Goal: Task Accomplishment & Management: Complete application form

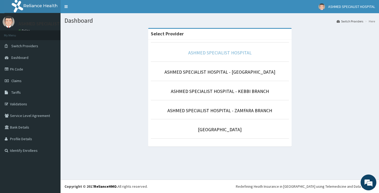
click at [216, 55] on link "ASHMED SPECIALIST HOSPITAL" at bounding box center [219, 53] width 63 height 6
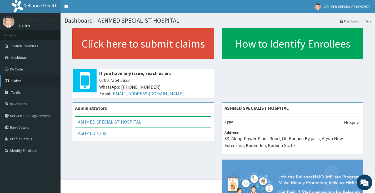
click at [18, 82] on span "Claims" at bounding box center [16, 80] width 10 height 5
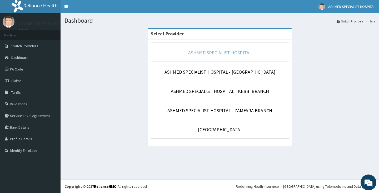
click at [212, 51] on link "ASHMED SPECIALIST HOSPITAL" at bounding box center [219, 53] width 63 height 6
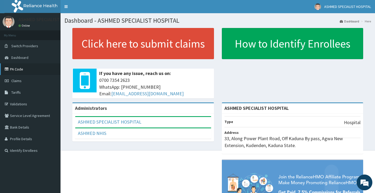
click at [29, 71] on link "PA Code" at bounding box center [30, 69] width 61 height 12
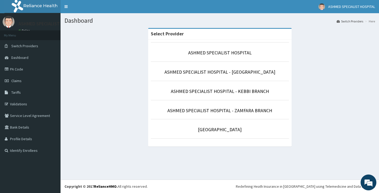
click at [204, 57] on li "ASHMED SPECIALIST HOSPITAL" at bounding box center [220, 51] width 138 height 19
click at [206, 54] on link "ASHMED SPECIALIST HOSPITAL" at bounding box center [219, 53] width 63 height 6
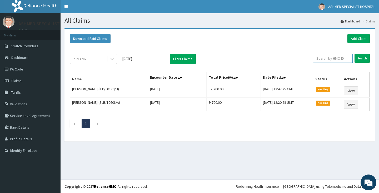
click at [334, 57] on input "text" at bounding box center [333, 58] width 40 height 9
type input "p"
type input "PFM/10141/A"
click at [362, 60] on input "Search" at bounding box center [362, 58] width 15 height 9
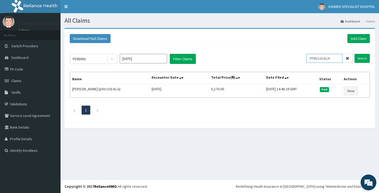
drag, startPoint x: 338, startPoint y: 59, endPoint x: 311, endPoint y: 60, distance: 26.9
click at [312, 62] on input "PFM/10141/A" at bounding box center [325, 58] width 36 height 9
click at [355, 42] on link "Add Claim" at bounding box center [359, 38] width 22 height 9
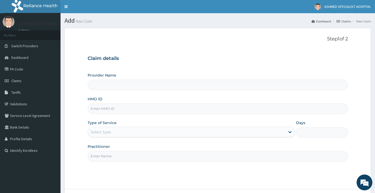
type input "ASHMED SPECIALIST HOSPITAL"
click at [102, 106] on input "HMO ID" at bounding box center [218, 108] width 260 height 10
paste input "PFM/10141/A"
type input "PFM/10141/A"
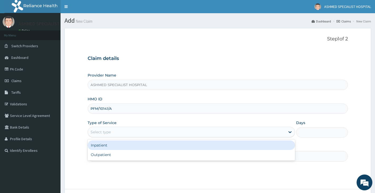
click at [125, 134] on div "Select type" at bounding box center [187, 131] width 198 height 8
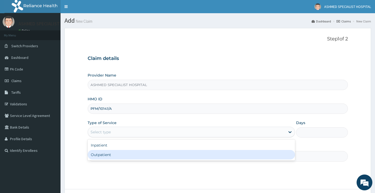
click at [125, 156] on div "Outpatient" at bounding box center [192, 154] width 208 height 9
type input "1"
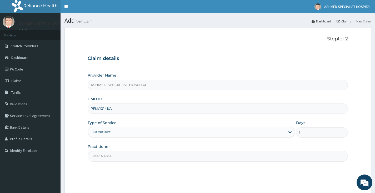
click at [125, 156] on input "Practitioner" at bounding box center [218, 156] width 260 height 10
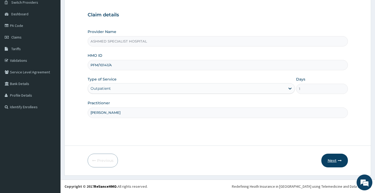
type input "DR DAVID"
click at [330, 159] on button "Next" at bounding box center [335, 160] width 27 height 14
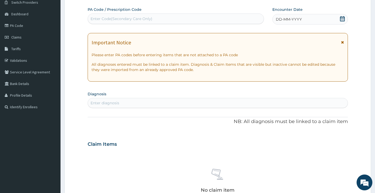
click at [121, 101] on div "Enter diagnosis" at bounding box center [218, 103] width 260 height 8
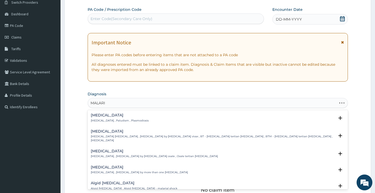
type input "MALARIA"
click at [110, 120] on p "Malaria , Paludism , Plasmodiosis" at bounding box center [120, 121] width 58 height 4
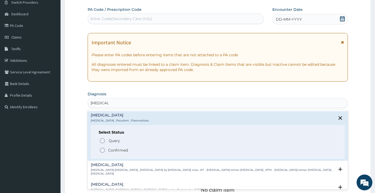
click at [113, 149] on p "Confirmed" at bounding box center [118, 149] width 20 height 5
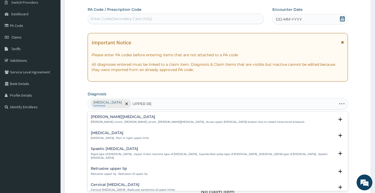
type input "UPPER RES"
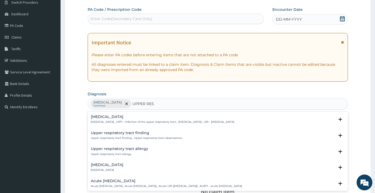
click at [120, 117] on h4 "Upper respiratory infection" at bounding box center [163, 117] width 144 height 4
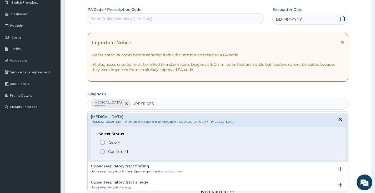
click at [116, 149] on p "Confirmed" at bounding box center [118, 151] width 20 height 5
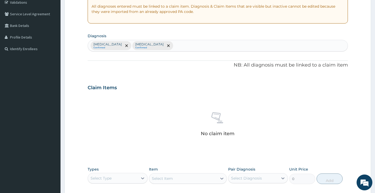
scroll to position [149, 0]
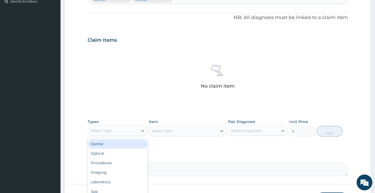
click at [122, 131] on div "Select Type" at bounding box center [113, 130] width 50 height 8
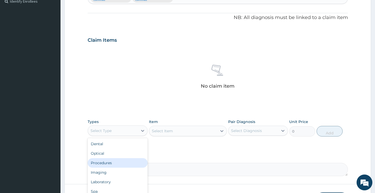
click at [103, 163] on div "Procedures" at bounding box center [118, 162] width 60 height 9
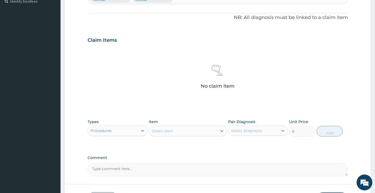
click at [184, 129] on div "Select Item" at bounding box center [183, 130] width 68 height 8
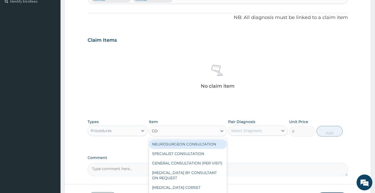
type input "CON"
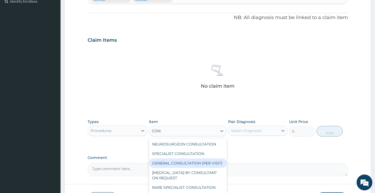
click at [183, 158] on div "GENERAL CONSULTATION (PER VISIT)" at bounding box center [188, 162] width 78 height 9
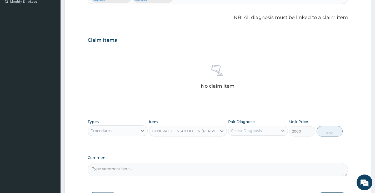
type input "2000"
click at [246, 130] on div "Select Diagnosis" at bounding box center [246, 130] width 31 height 5
click at [255, 142] on div "Malaria" at bounding box center [258, 144] width 60 height 11
checkbox input "true"
click at [331, 126] on button "Add" at bounding box center [330, 131] width 26 height 11
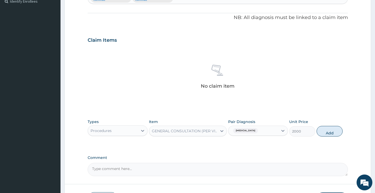
type input "0"
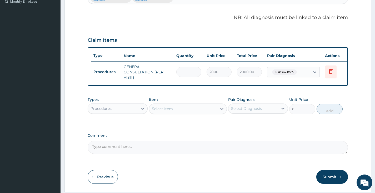
click at [137, 112] on div "Procedures" at bounding box center [113, 108] width 50 height 8
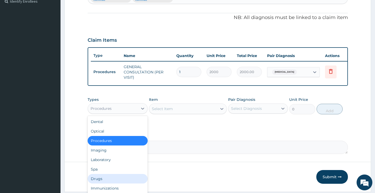
click at [116, 183] on div "Drugs" at bounding box center [118, 178] width 60 height 9
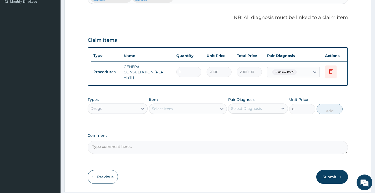
click at [176, 110] on div "Select Item" at bounding box center [183, 108] width 68 height 8
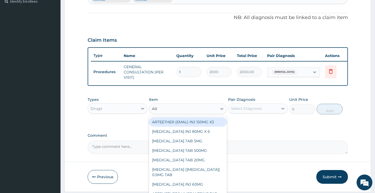
type input "ART"
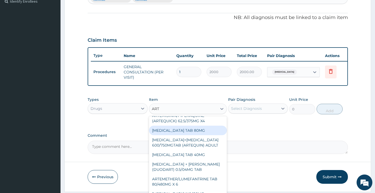
scroll to position [105, 0]
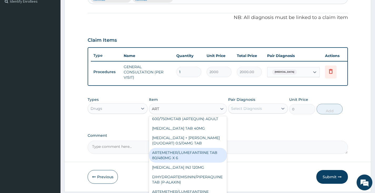
click at [182, 158] on div "ARTEMETHER/LUMEFANTRINE TAB 80/480MG X 6" at bounding box center [188, 154] width 78 height 15
type input "700"
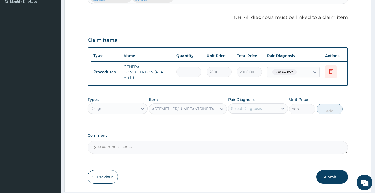
click at [260, 111] on div "Select Diagnosis" at bounding box center [246, 108] width 31 height 5
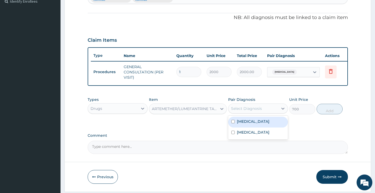
click at [258, 126] on div "Malaria" at bounding box center [258, 121] width 60 height 11
checkbox input "true"
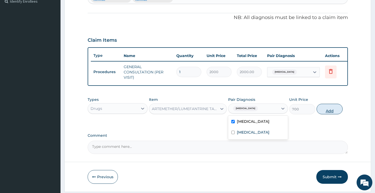
click at [327, 114] on button "Add" at bounding box center [330, 109] width 26 height 11
type input "0"
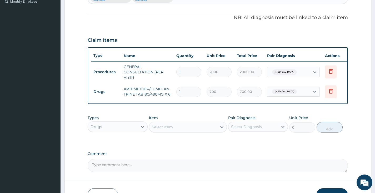
click at [213, 129] on div "Select Item" at bounding box center [183, 126] width 68 height 8
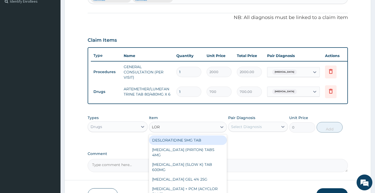
type input "LORA"
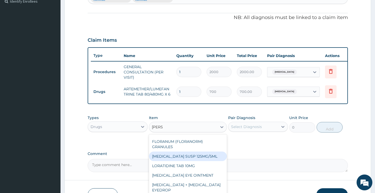
scroll to position [26, 0]
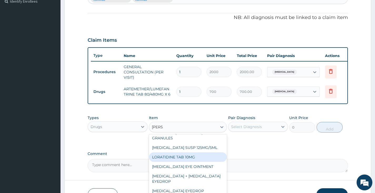
click at [189, 161] on div "LORATIDINE TAB 10MG" at bounding box center [188, 156] width 78 height 9
type input "30"
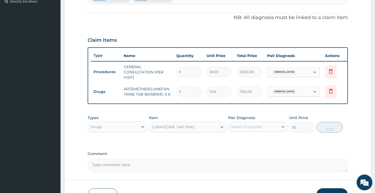
click at [249, 127] on div "Select Diagnosis" at bounding box center [254, 126] width 50 height 8
click at [251, 153] on label "Upper respiratory infection" at bounding box center [253, 149] width 33 height 5
checkbox input "true"
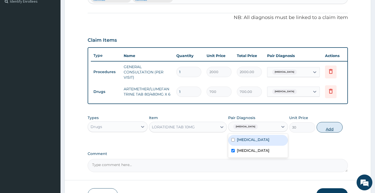
click at [327, 132] on button "Add" at bounding box center [330, 127] width 26 height 11
type input "0"
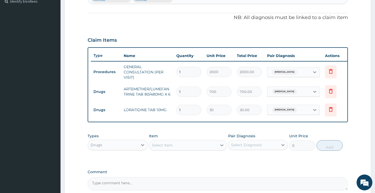
type input "10"
type input "300.00"
type input "10"
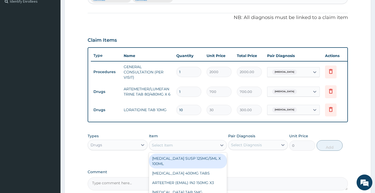
click at [211, 148] on div "Select Item" at bounding box center [183, 145] width 68 height 8
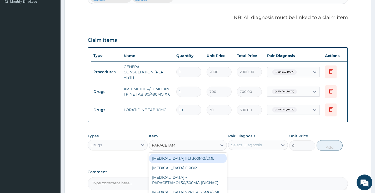
type input "PARACETAMO"
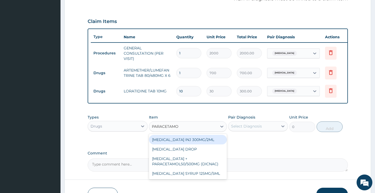
scroll to position [175, 0]
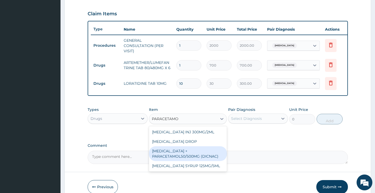
click at [201, 159] on div "DICLOFENAC + PARACETAMOL50/500MG (DICNAC)" at bounding box center [188, 153] width 78 height 15
type input "40"
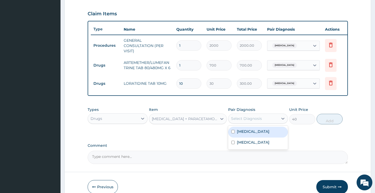
click at [250, 121] on div "Select Diagnosis" at bounding box center [246, 118] width 31 height 5
click at [251, 137] on div "Malaria" at bounding box center [258, 131] width 60 height 11
checkbox input "true"
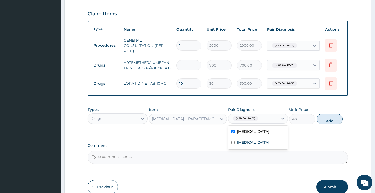
click at [329, 124] on button "Add" at bounding box center [330, 119] width 26 height 11
type input "0"
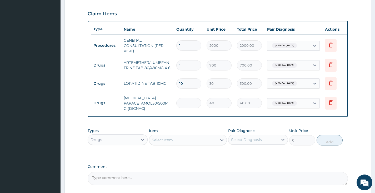
type input "18"
type input "720.00"
type input "18"
click at [126, 144] on div "Drugs" at bounding box center [113, 139] width 50 height 8
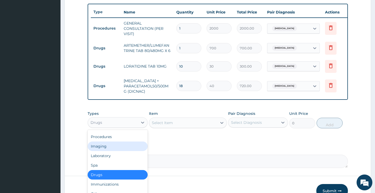
scroll to position [201, 0]
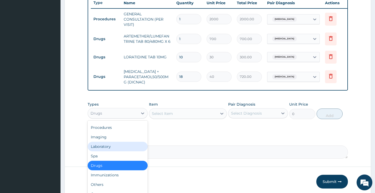
click at [114, 150] on div "Laboratory" at bounding box center [118, 145] width 60 height 9
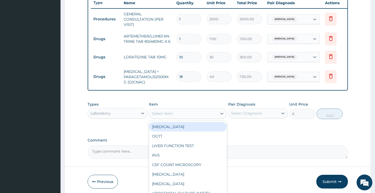
click at [177, 116] on div "Select Item" at bounding box center [183, 113] width 68 height 8
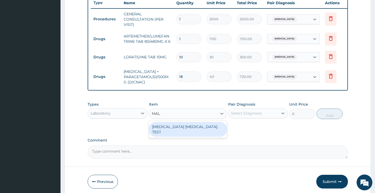
type input "MALA"
click at [176, 129] on div "MALARIA PARASITE TEST" at bounding box center [188, 129] width 78 height 15
type input "1000"
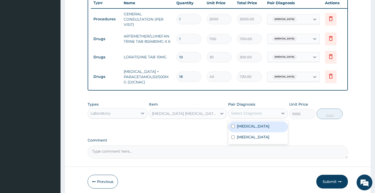
click at [264, 117] on div "Select Diagnosis" at bounding box center [254, 113] width 50 height 8
click at [264, 129] on div "Malaria" at bounding box center [258, 126] width 60 height 11
checkbox input "true"
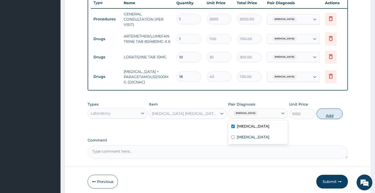
click at [328, 119] on button "Add" at bounding box center [330, 113] width 26 height 11
type input "0"
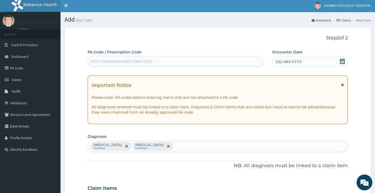
scroll to position [0, 0]
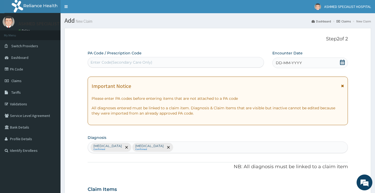
click at [342, 62] on icon at bounding box center [342, 62] width 5 height 5
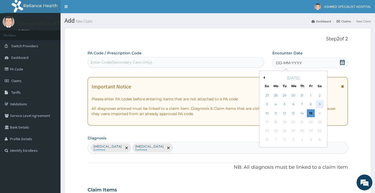
click at [319, 105] on div "9" at bounding box center [320, 104] width 8 height 8
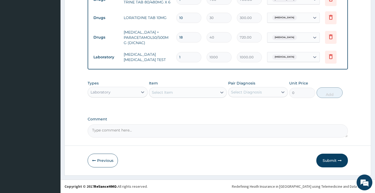
scroll to position [245, 0]
click at [331, 159] on button "Submit" at bounding box center [333, 160] width 32 height 14
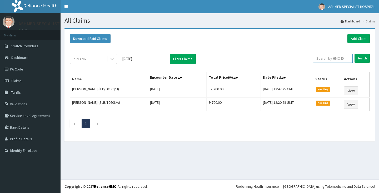
click at [325, 57] on input "text" at bounding box center [333, 58] width 40 height 9
paste input "PFM/10141/A"
type input "PFM/10141/A"
click at [361, 59] on input "Search" at bounding box center [362, 58] width 15 height 9
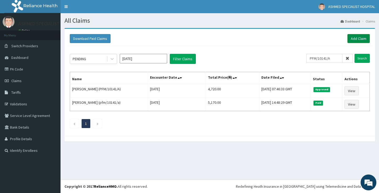
click at [363, 38] on link "Add Claim" at bounding box center [359, 38] width 22 height 9
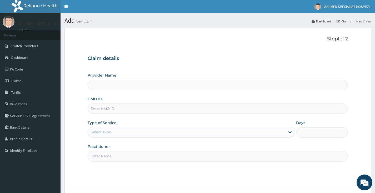
type input "ASHMED SPECIALIST HOSPITAL"
click at [112, 111] on input "HMO ID" at bounding box center [218, 108] width 260 height 10
type input "MFL/10134/A"
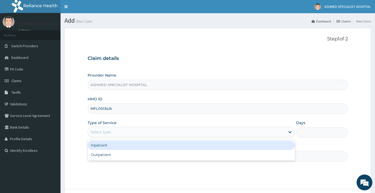
click at [115, 132] on div "Select type" at bounding box center [187, 131] width 198 height 8
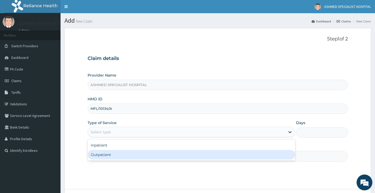
click at [112, 155] on div "Outpatient" at bounding box center [192, 154] width 208 height 9
type input "1"
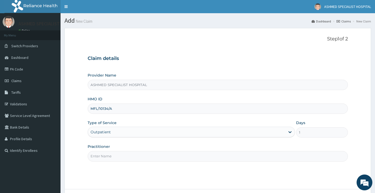
click at [111, 156] on input "Practitioner" at bounding box center [218, 156] width 260 height 10
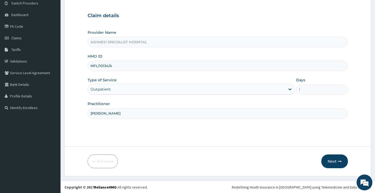
scroll to position [43, 0]
type input "DR DAVID"
click at [330, 162] on button "Next" at bounding box center [335, 160] width 27 height 14
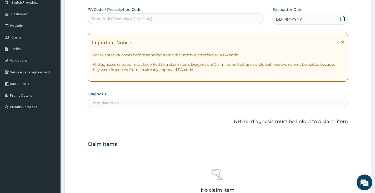
click at [103, 104] on div "Enter diagnosis" at bounding box center [105, 102] width 29 height 5
click at [278, 19] on span "DD-MM-YYYY" at bounding box center [289, 19] width 26 height 5
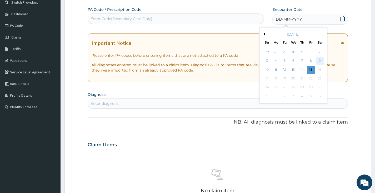
click at [317, 59] on div "9" at bounding box center [320, 61] width 8 height 8
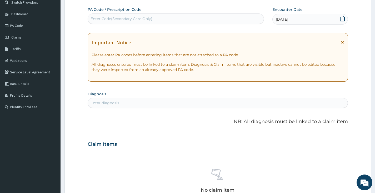
click at [118, 101] on div "Enter diagnosis" at bounding box center [105, 102] width 29 height 5
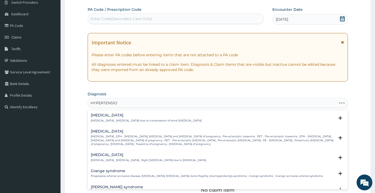
type input "HYPERTENSION"
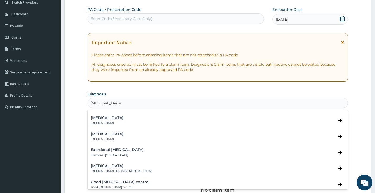
scroll to position [474, 0]
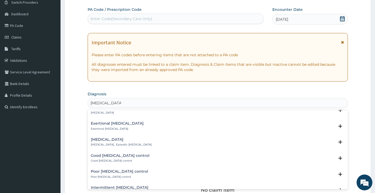
click at [111, 157] on h4 "Good hypertension control" at bounding box center [120, 155] width 59 height 4
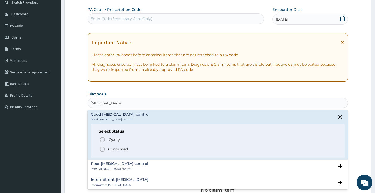
scroll to position [527, 0]
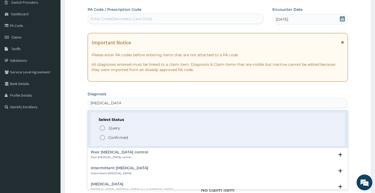
click at [110, 136] on p "Confirmed" at bounding box center [118, 137] width 20 height 5
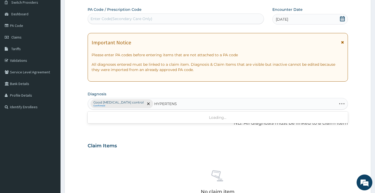
type input "HYPERTENSI"
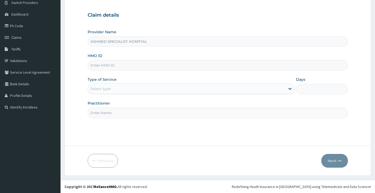
type input "ASHMED SPECIALIST HOSPITAL"
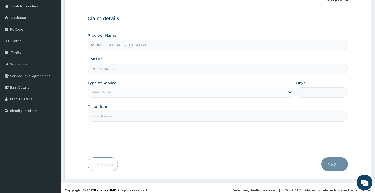
scroll to position [43, 0]
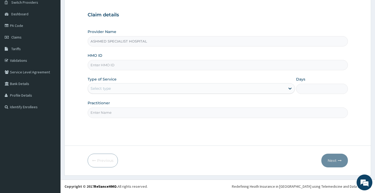
click at [124, 66] on input "HMO ID" at bounding box center [218, 65] width 260 height 10
type input "m"
type input "M"
